Goal: Task Accomplishment & Management: Use online tool/utility

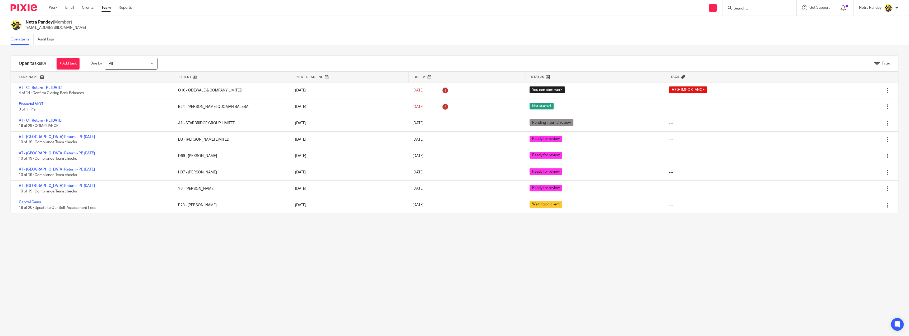
click at [467, 279] on div "Filter tasks Only show tasks matching all of these conditions 1 Client name Is …" at bounding box center [454, 190] width 909 height 291
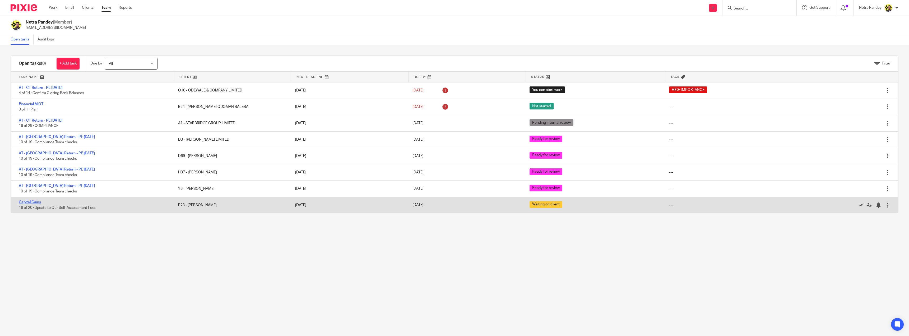
click at [25, 203] on link "Capital Gains" at bounding box center [30, 202] width 22 height 4
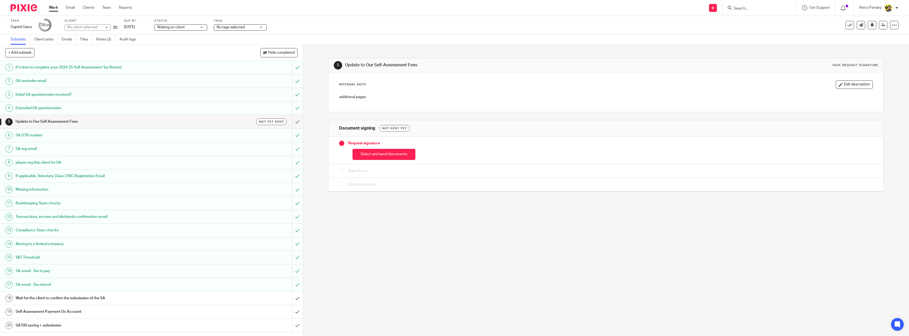
click at [187, 29] on span "Waiting on client" at bounding box center [177, 28] width 40 height 6
click at [177, 108] on li "Ready to file" at bounding box center [181, 111] width 52 height 11
